Goal: Find specific page/section: Find specific page/section

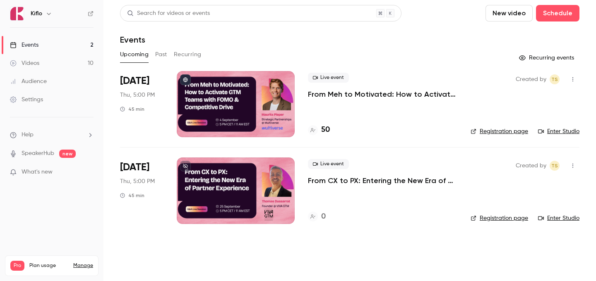
click at [335, 182] on p "From CX to PX: Entering the New Era of Partner Experience" at bounding box center [382, 181] width 149 height 10
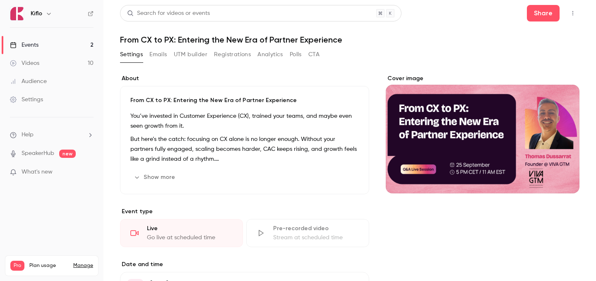
click at [166, 165] on div "From CX to PX: Entering the New Era of Partner Experience You’ve invested in Cu…" at bounding box center [244, 140] width 249 height 108
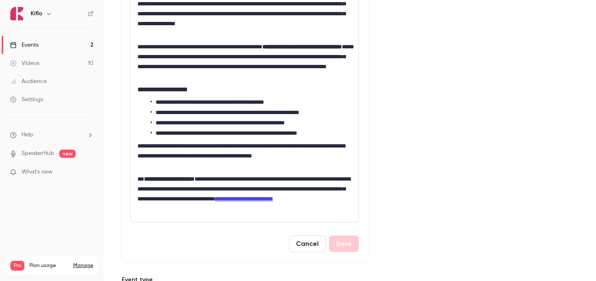
scroll to position [243, 0]
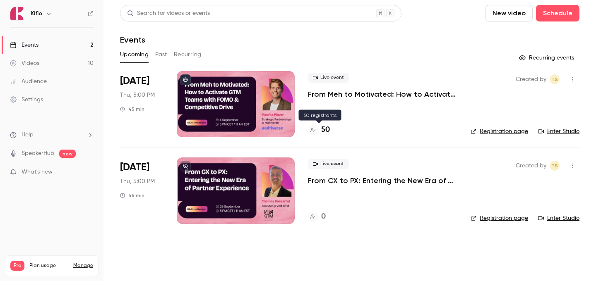
click at [326, 126] on h4 "50" at bounding box center [325, 130] width 9 height 11
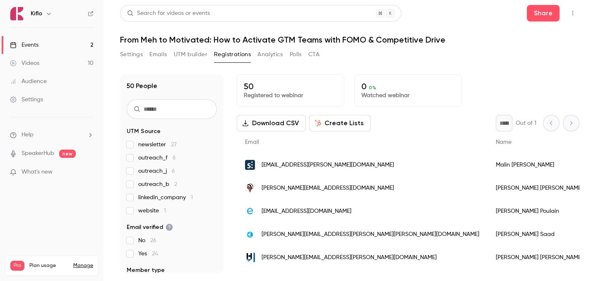
click at [62, 39] on link "Events 2" at bounding box center [51, 45] width 103 height 18
